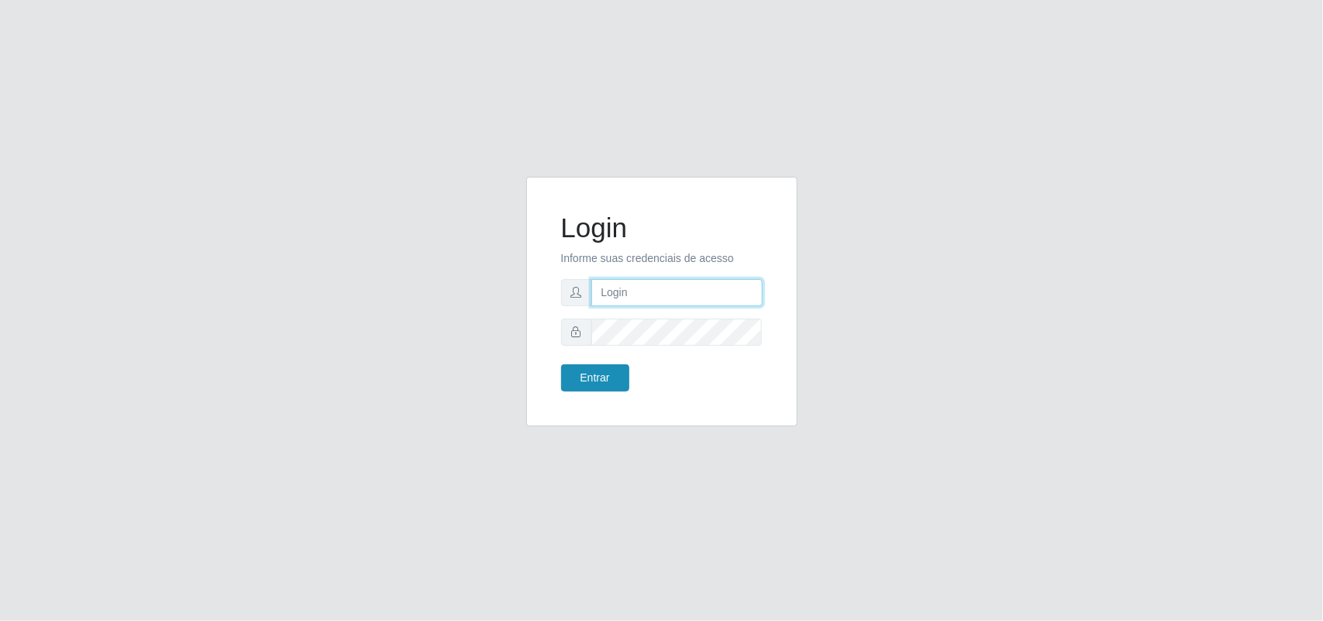
type input "Gessika@B11"
click at [607, 385] on button "Entrar" at bounding box center [595, 377] width 68 height 27
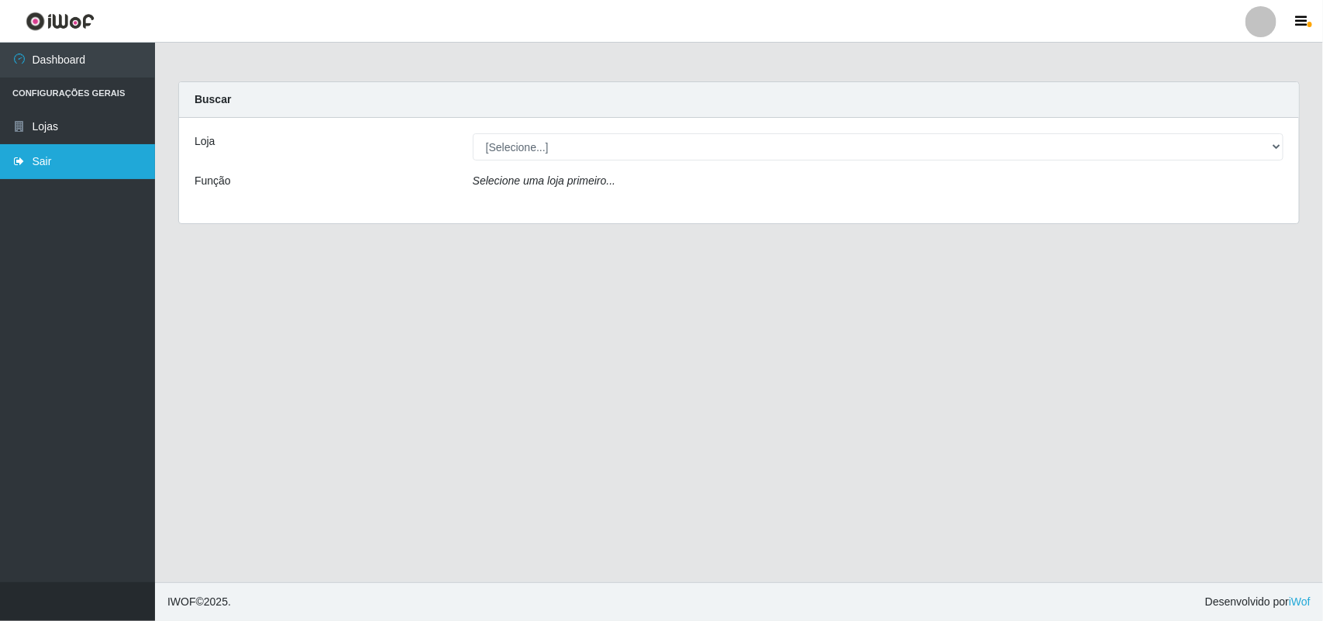
click at [43, 157] on link "Sair" at bounding box center [77, 161] width 155 height 35
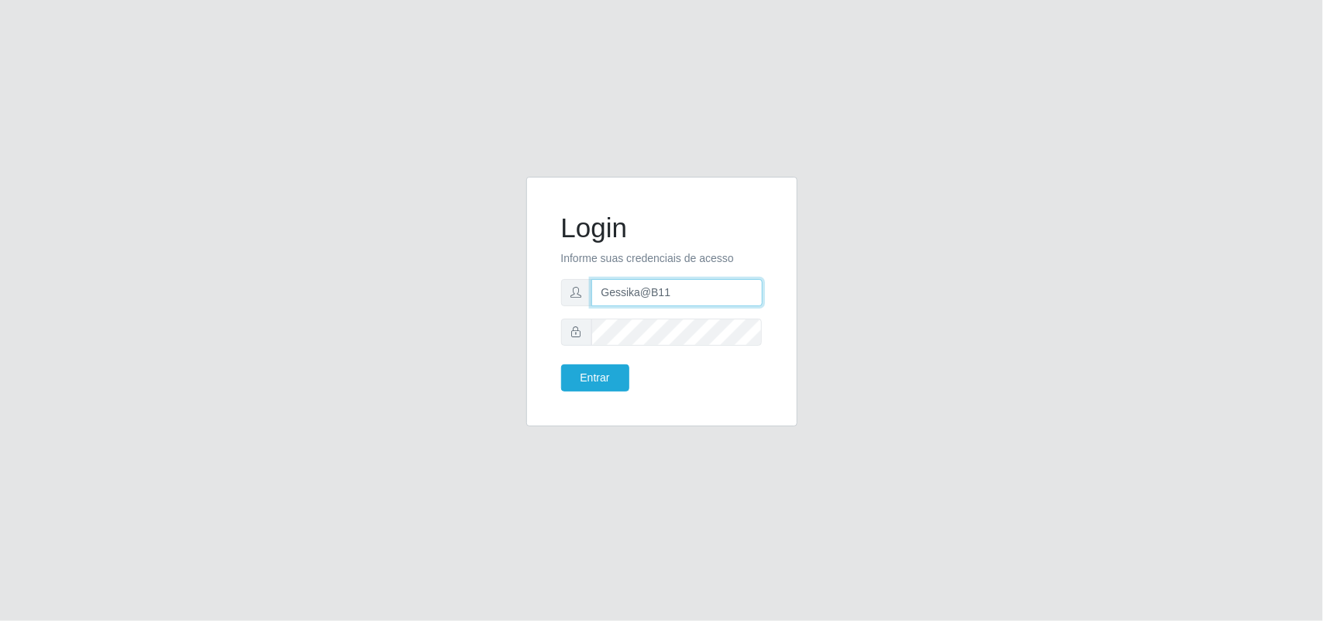
click at [678, 291] on input "Gessika@B11" at bounding box center [676, 292] width 171 height 27
type input "marciel@bemaisb11"
click at [617, 380] on button "Entrar" at bounding box center [595, 377] width 68 height 27
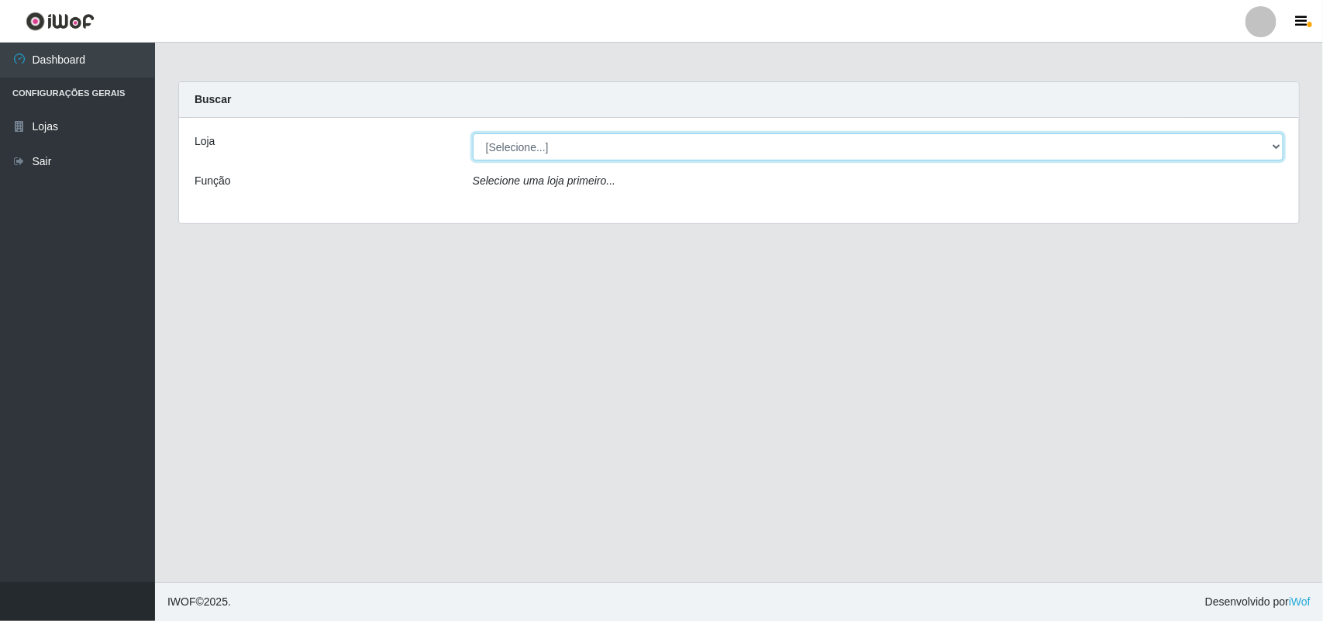
click at [837, 155] on select "[Selecione...] Bemais Supermercados - B11 Manaíra" at bounding box center [878, 146] width 810 height 27
select select "409"
click at [473, 133] on select "[Selecione...] Bemais Supermercados - B11 Manaíra" at bounding box center [878, 146] width 810 height 27
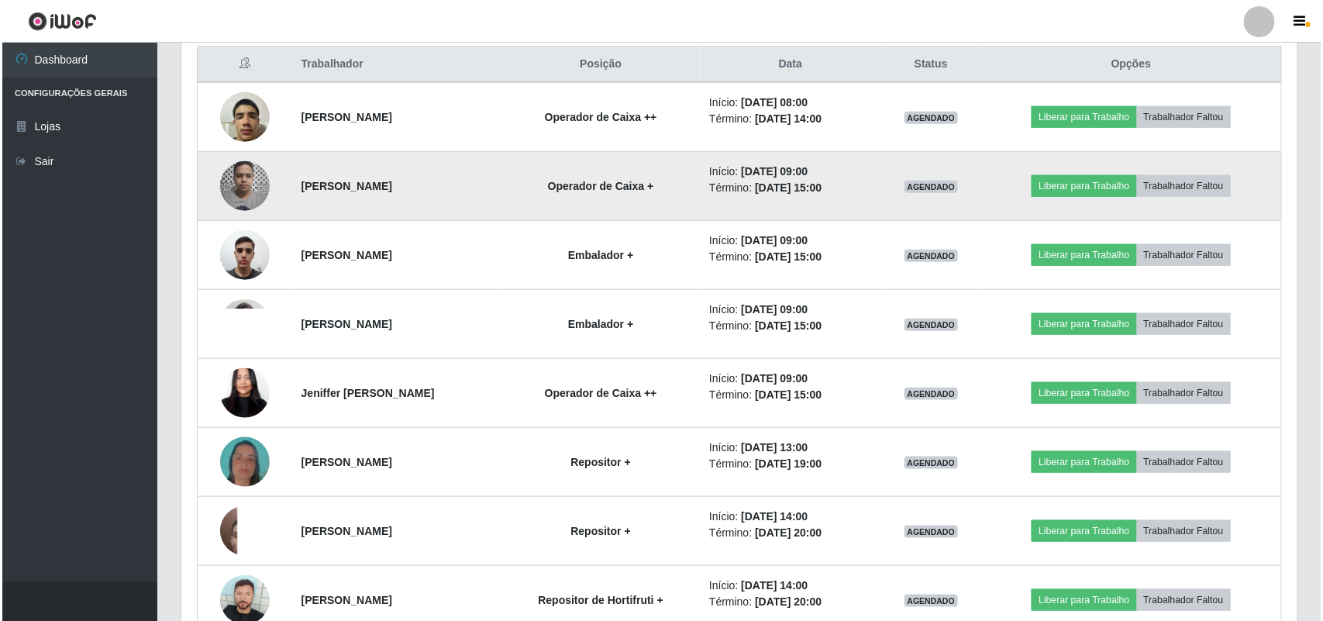
scroll to position [581, 0]
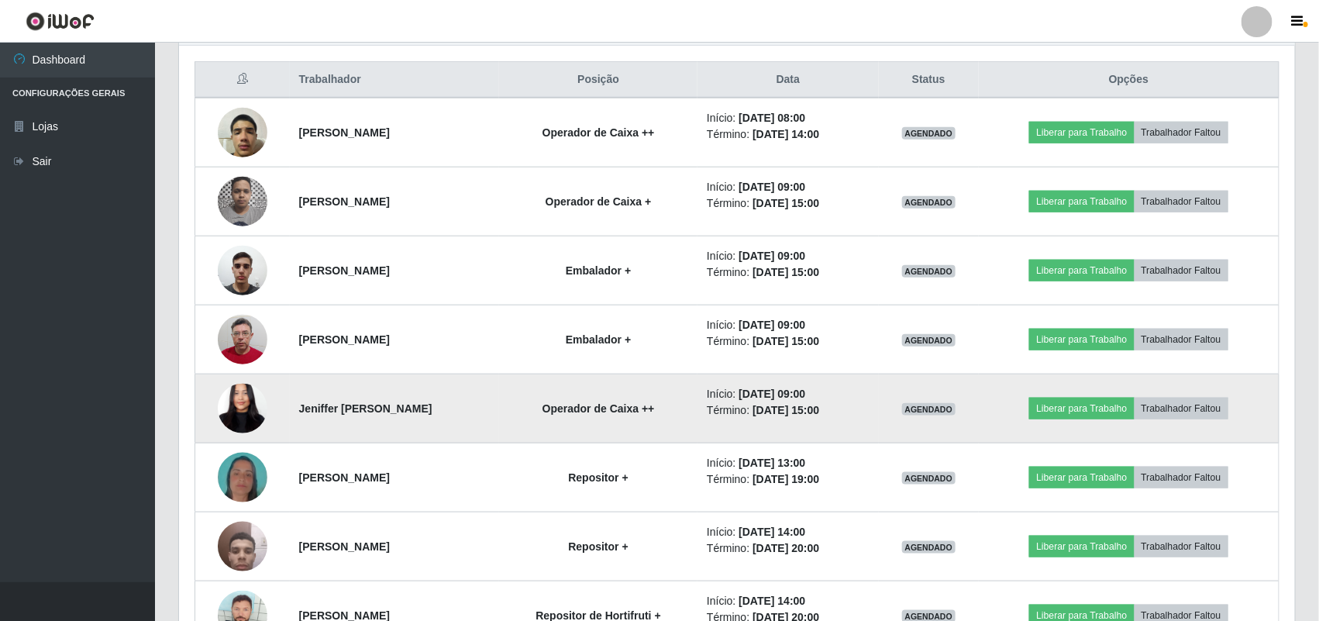
click at [241, 401] on img at bounding box center [243, 409] width 50 height 108
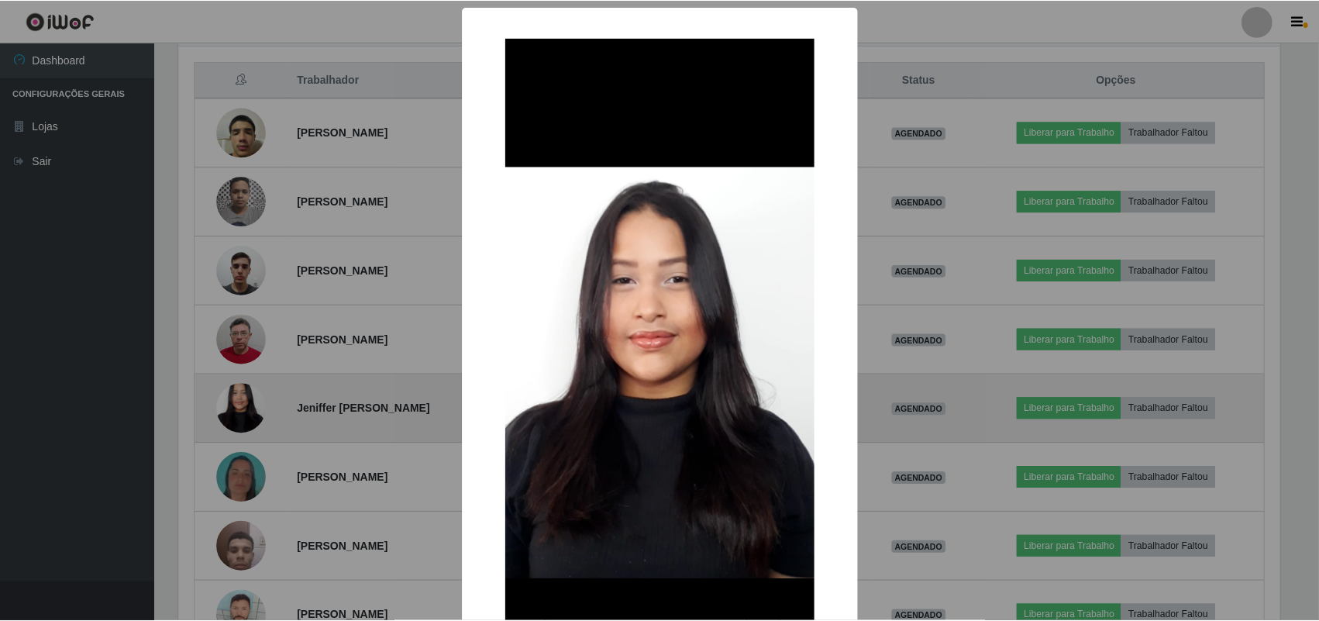
scroll to position [322, 1105]
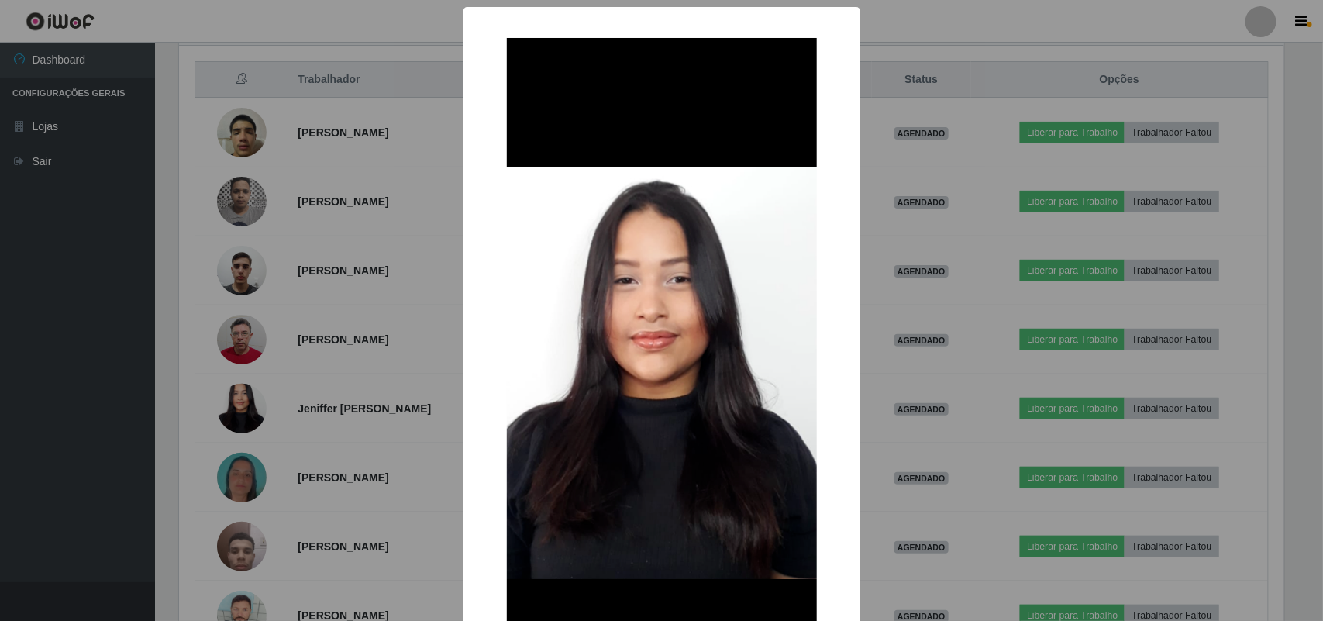
click at [181, 254] on div "× OK Cancel" at bounding box center [661, 310] width 1323 height 621
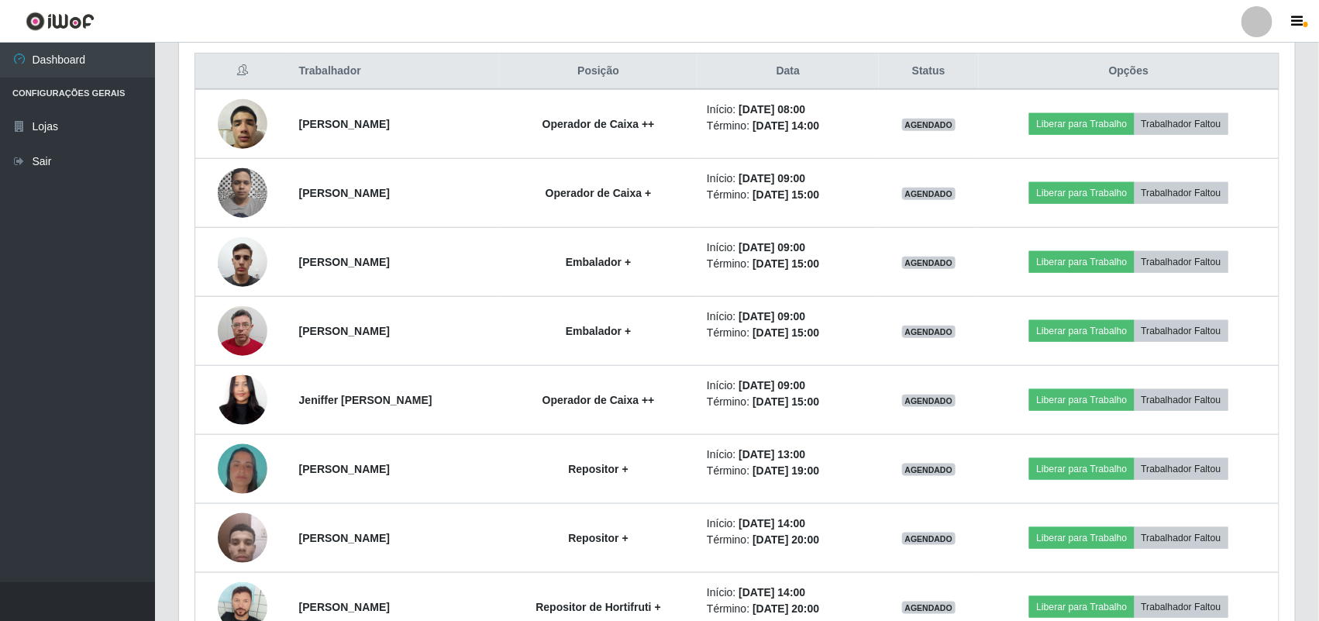
scroll to position [687, 0]
